Goal: Transaction & Acquisition: Purchase product/service

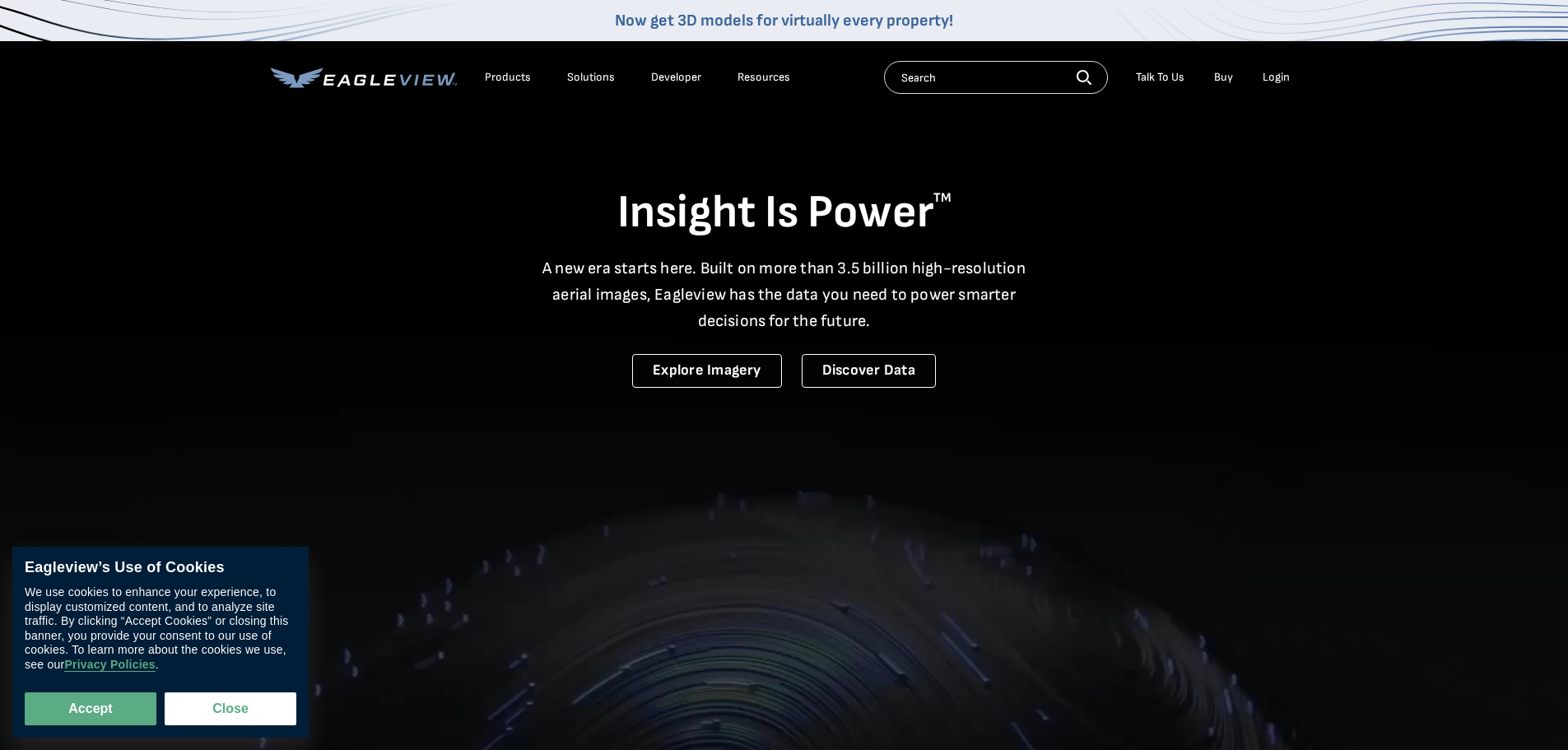
click at [1269, 77] on div "Login" at bounding box center [1275, 77] width 27 height 15
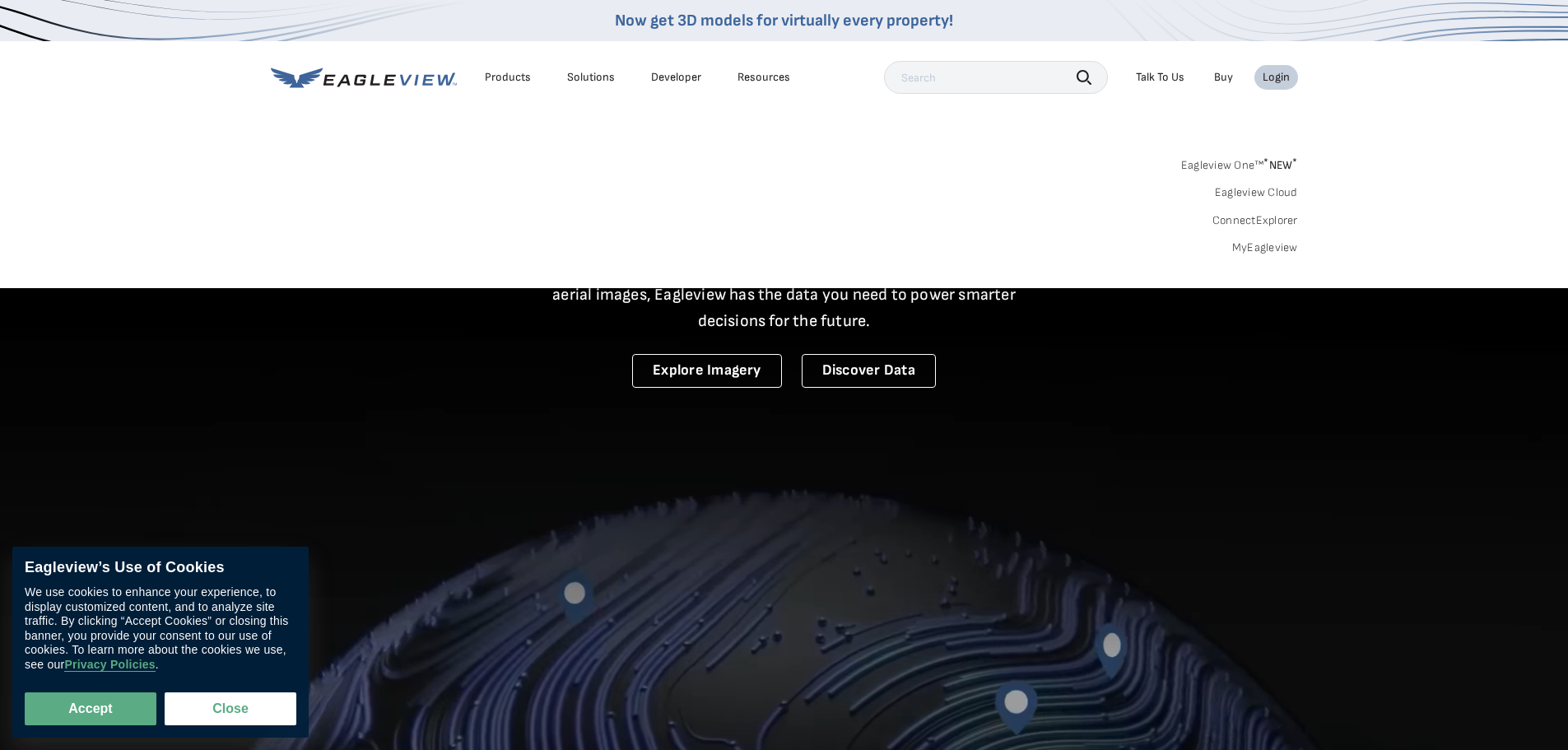
click at [1279, 252] on link "MyEagleview" at bounding box center [1265, 248] width 65 height 15
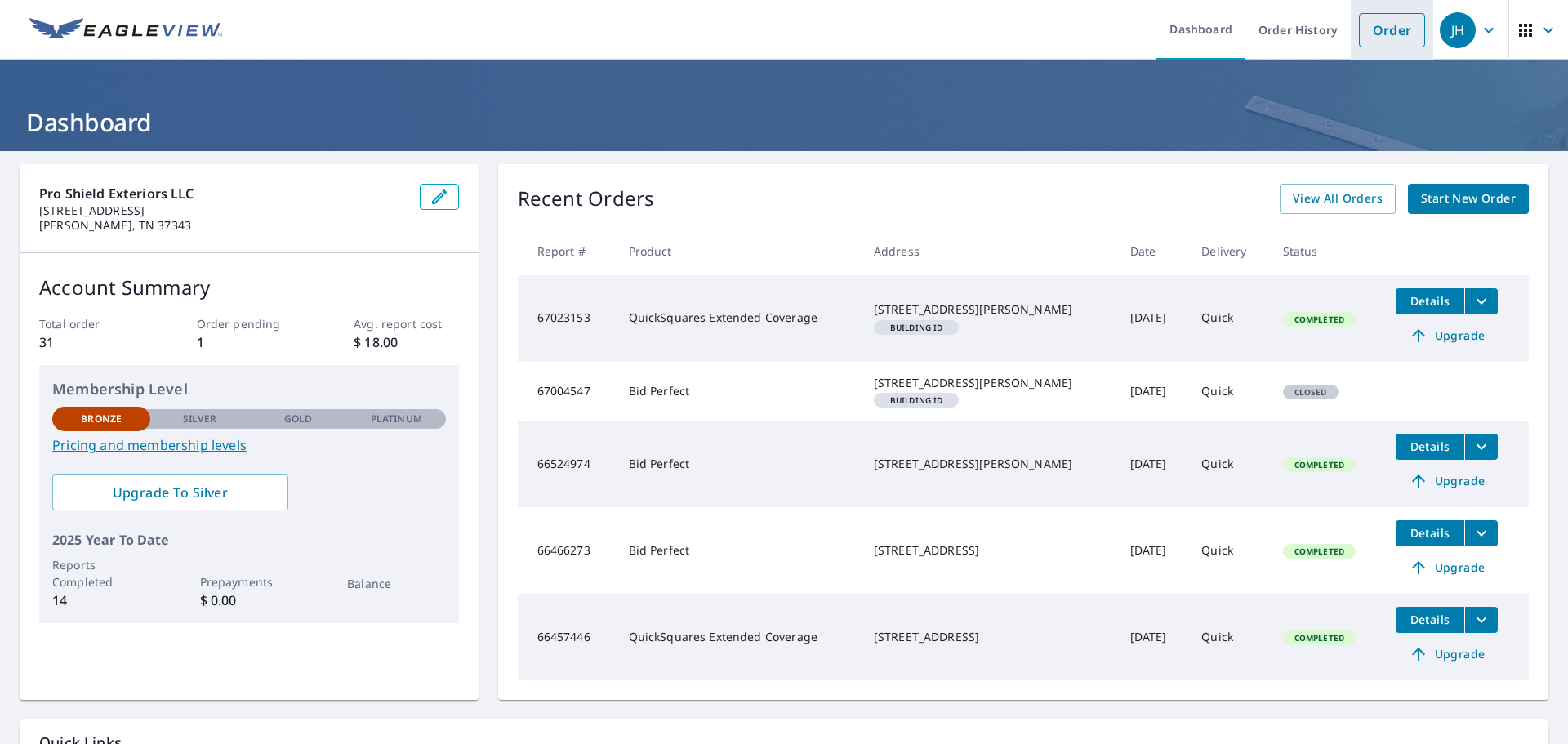
click at [1379, 41] on link "Order" at bounding box center [1391, 30] width 66 height 34
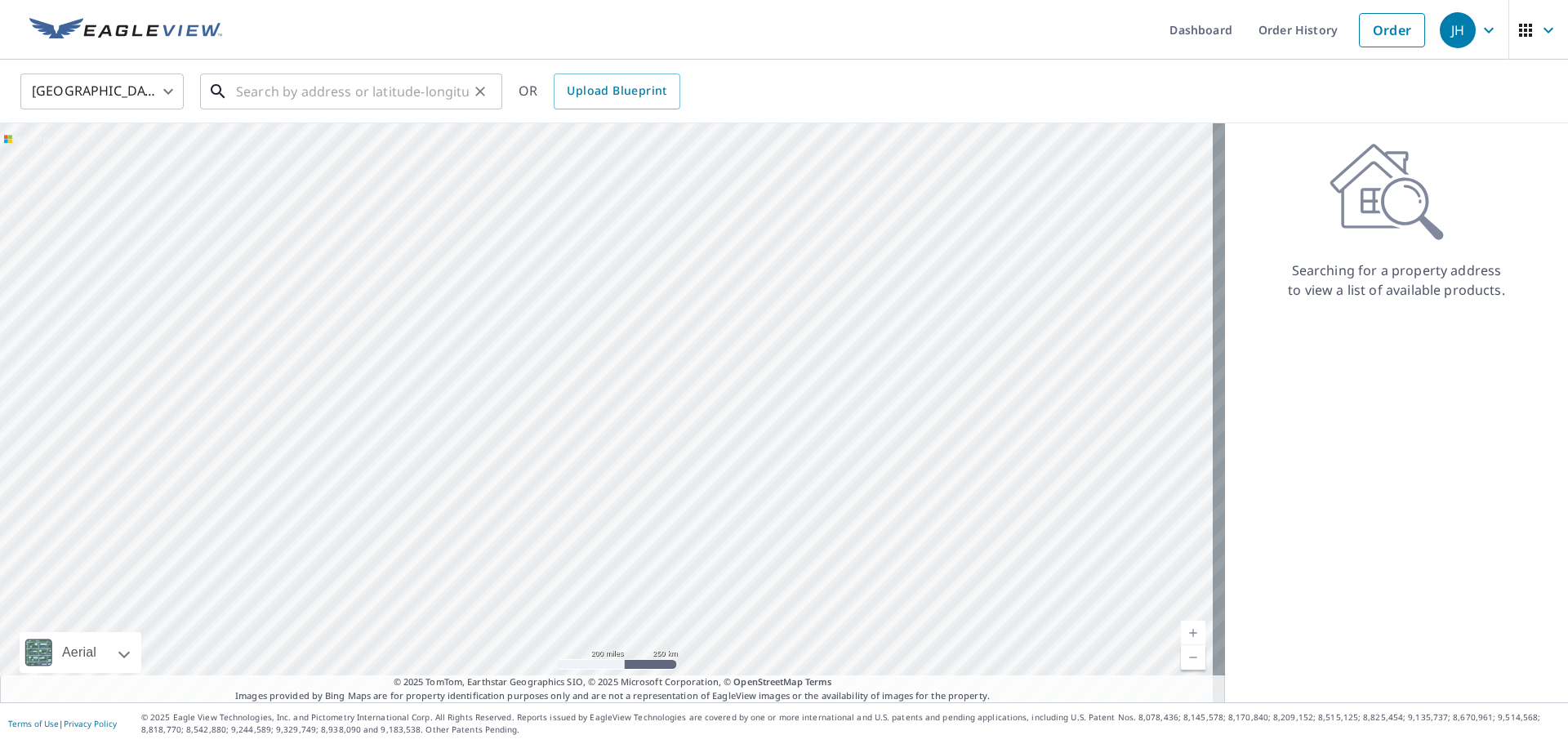
click at [453, 97] on input "text" at bounding box center [352, 91] width 233 height 46
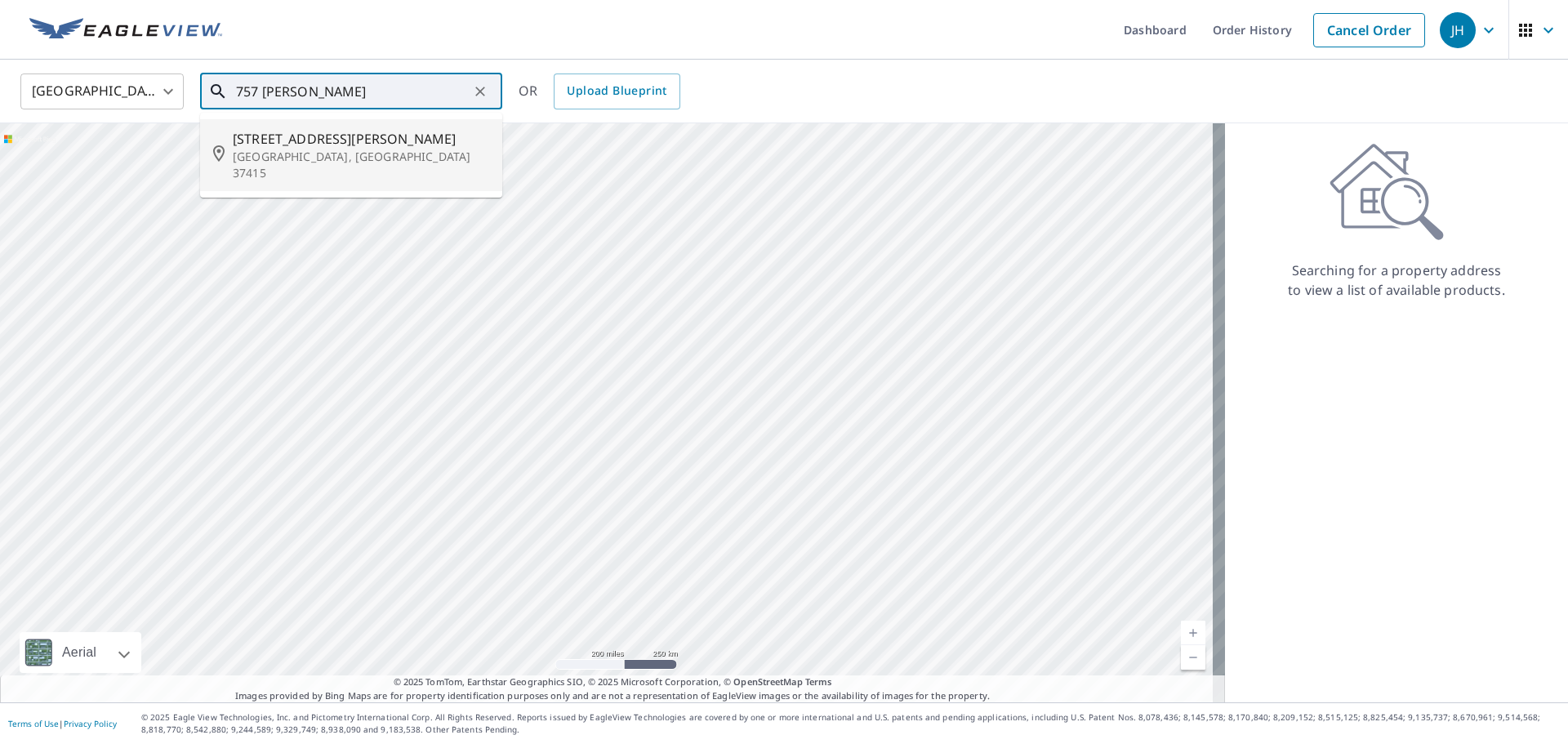
click at [344, 155] on p "Chattanooga, TN 37415" at bounding box center [361, 164] width 256 height 32
type input "757 Munro Rd Chattanooga, TN 37415"
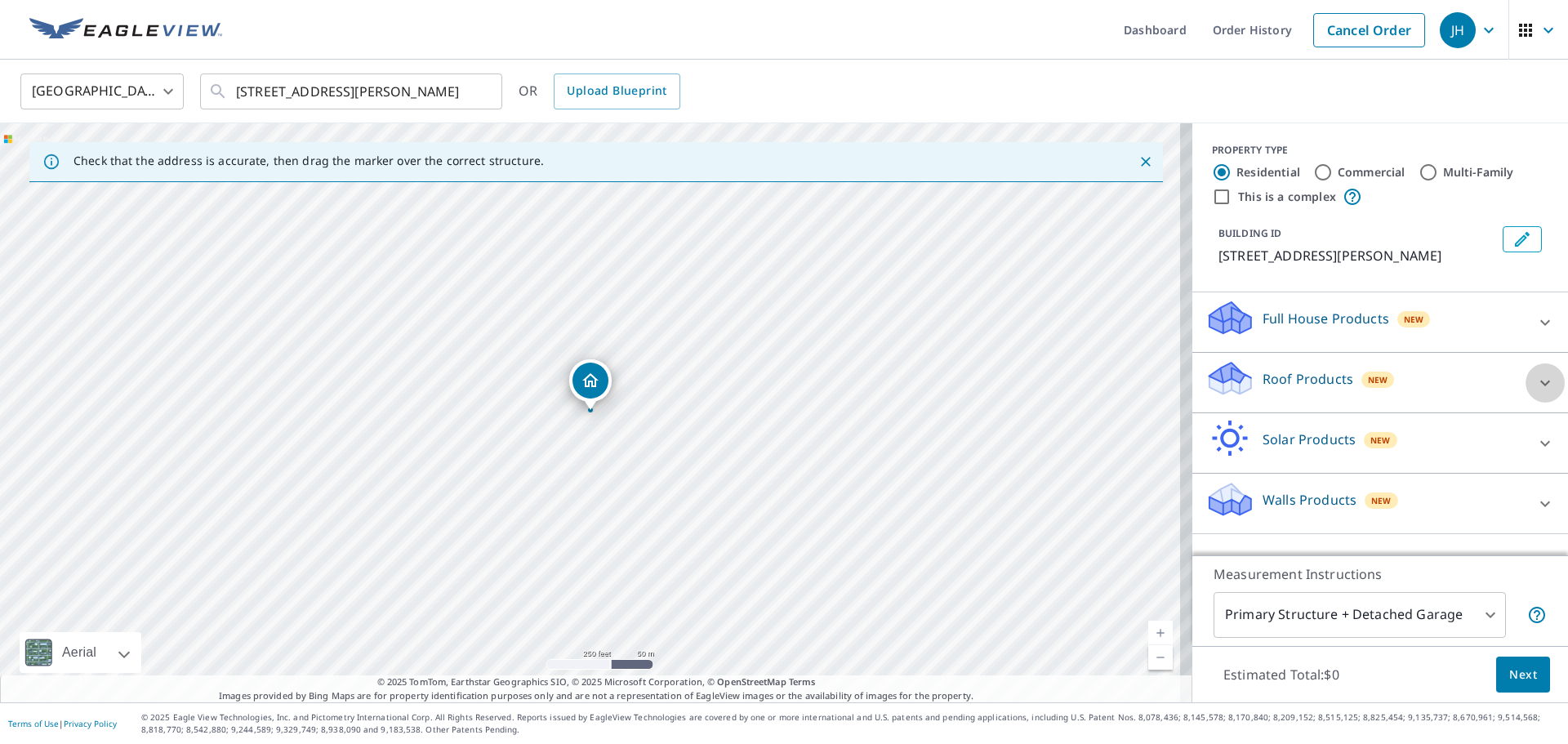
click at [1536, 395] on div at bounding box center [1544, 383] width 39 height 39
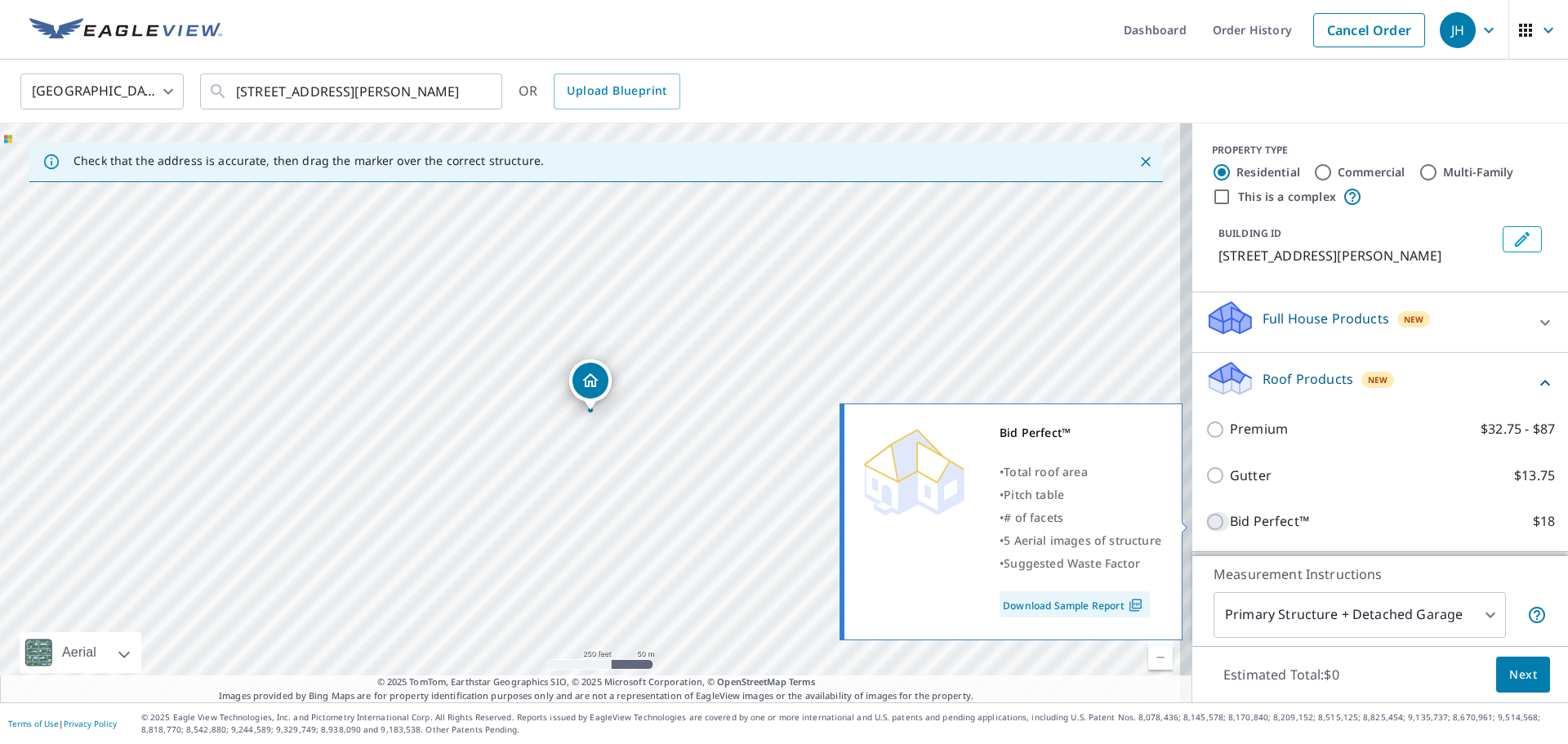
click at [1205, 523] on input "Bid Perfect™ $18" at bounding box center [1217, 521] width 25 height 19
checkbox input "true"
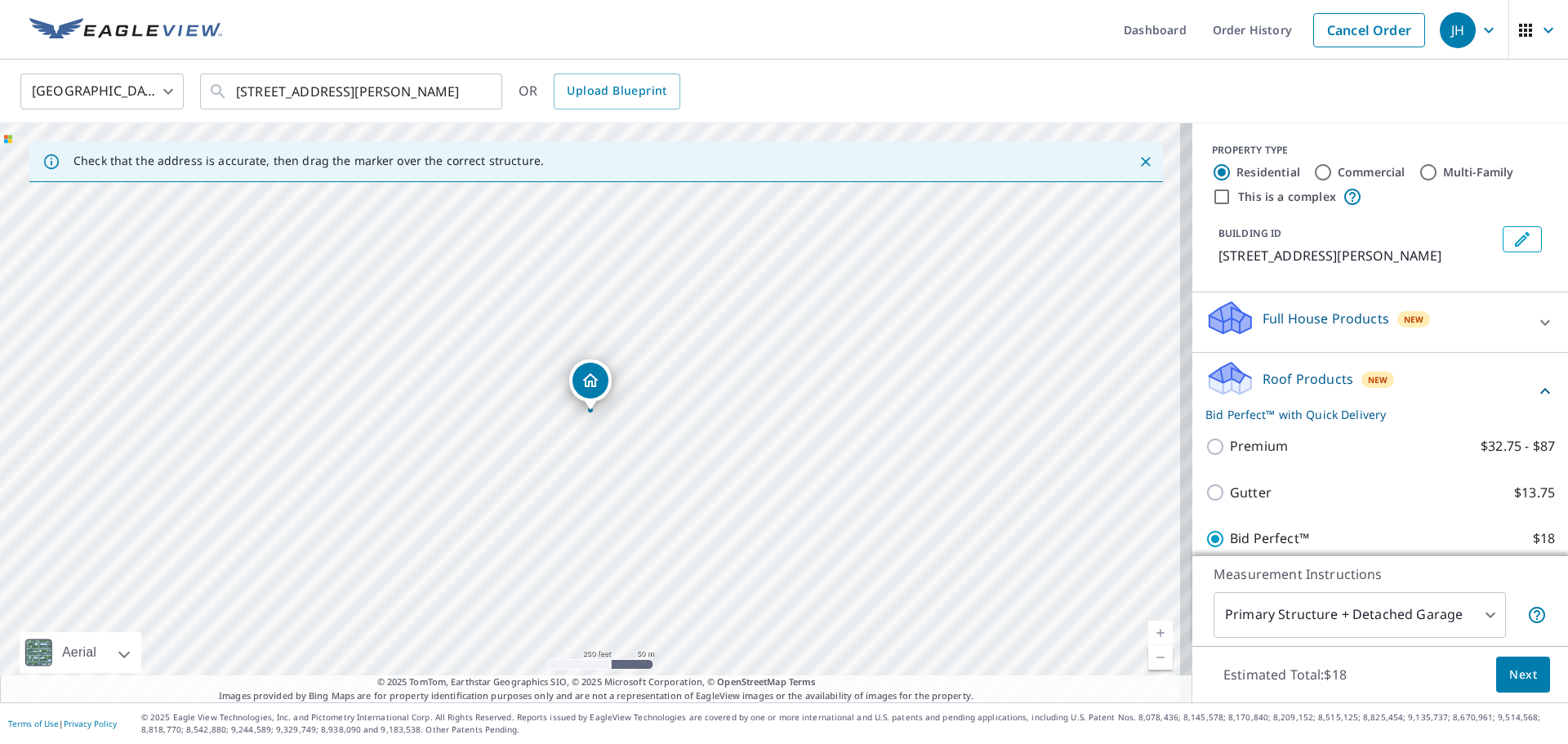
click at [1472, 609] on body "JH JH Dashboard Order History Cancel Order JH United States US ​ 757 Munro Rd C…" at bounding box center [784, 372] width 1568 height 744
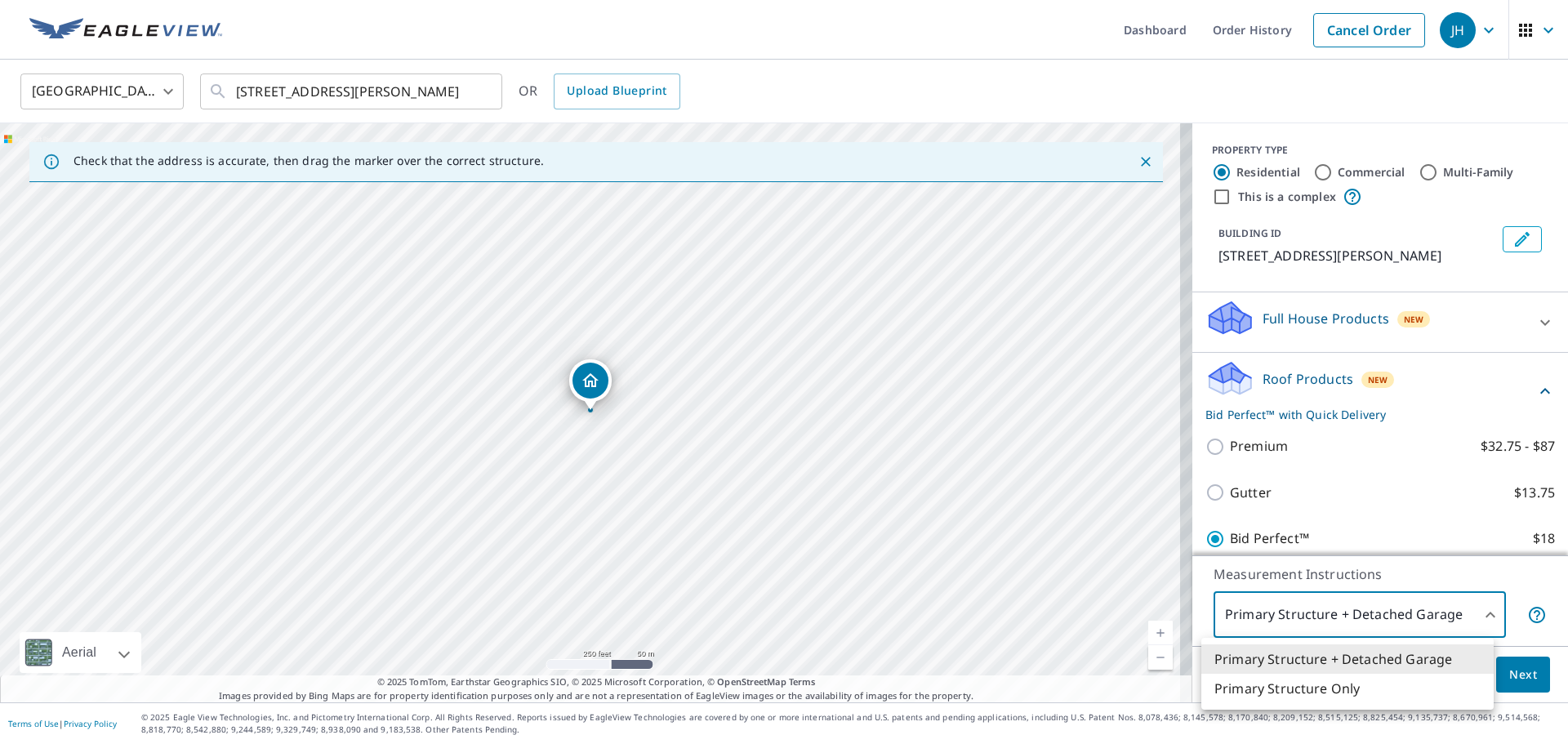
click at [1313, 688] on li "Primary Structure Only" at bounding box center [1347, 688] width 292 height 29
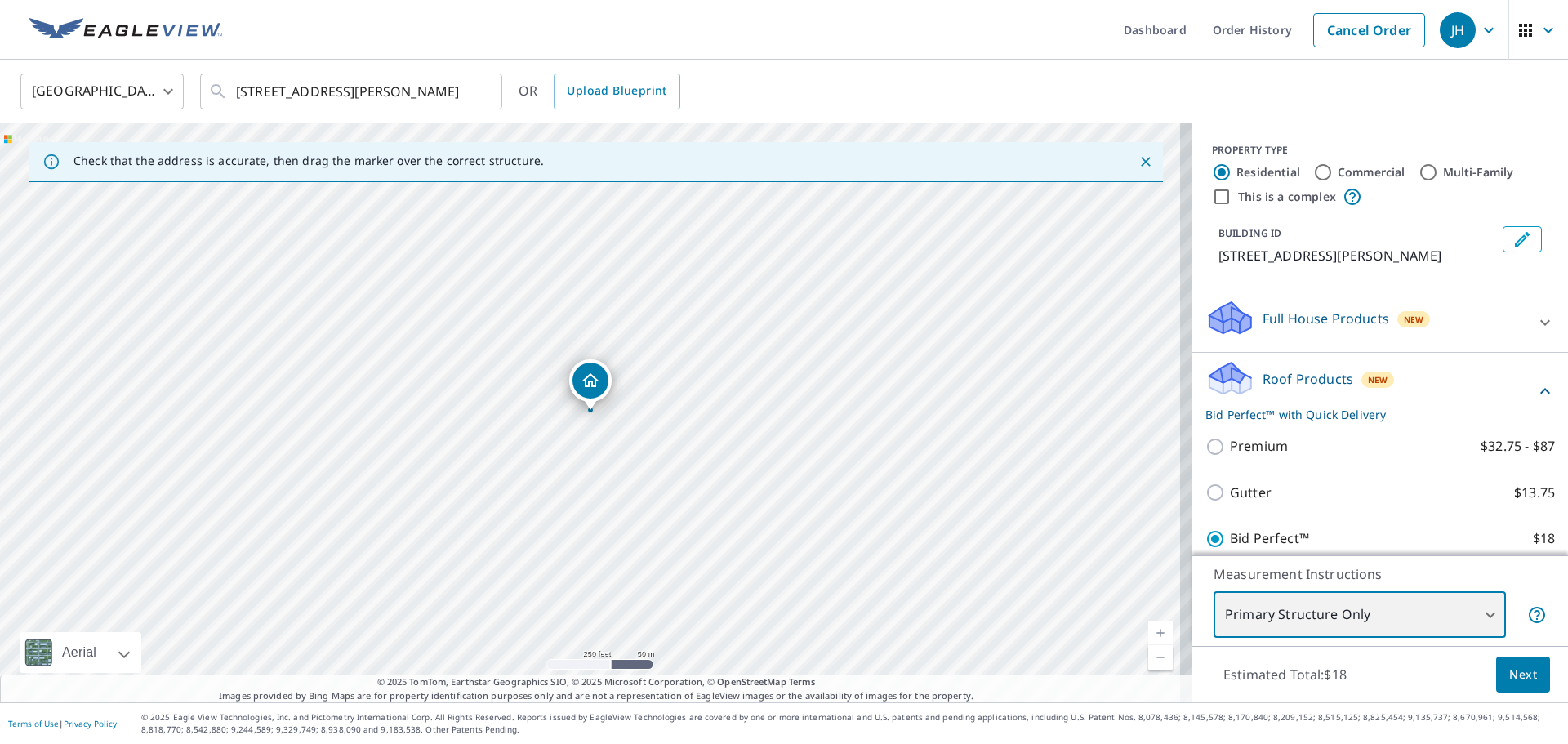
type input "2"
click at [1509, 676] on span "Next" at bounding box center [1523, 674] width 28 height 20
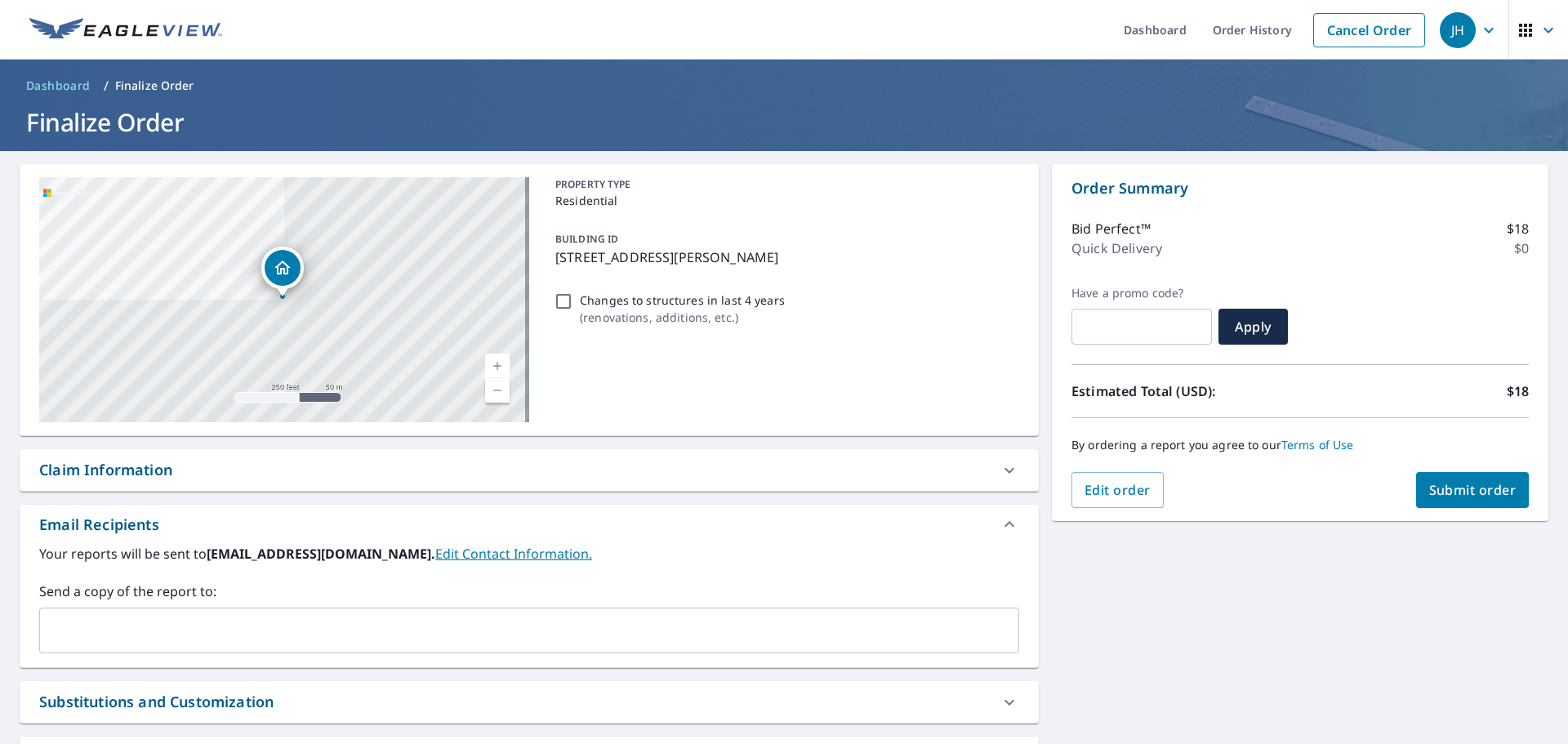
click at [1462, 492] on span "Submit order" at bounding box center [1472, 490] width 88 height 18
